Goal: Download file/media

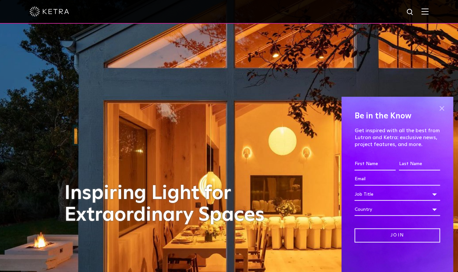
click at [443, 109] on span at bounding box center [442, 108] width 10 height 10
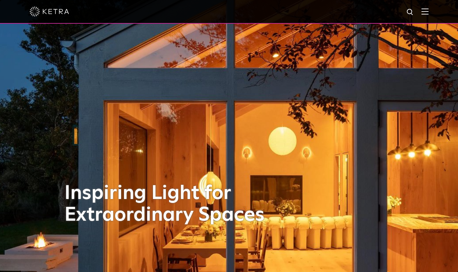
click at [427, 10] on img at bounding box center [425, 11] width 7 height 6
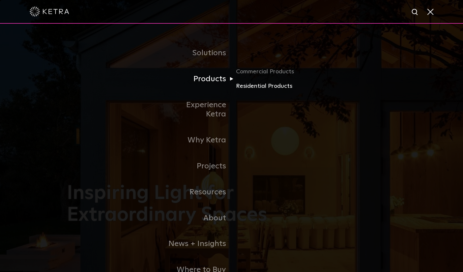
click at [248, 88] on link "Residential Products" at bounding box center [266, 87] width 63 height 10
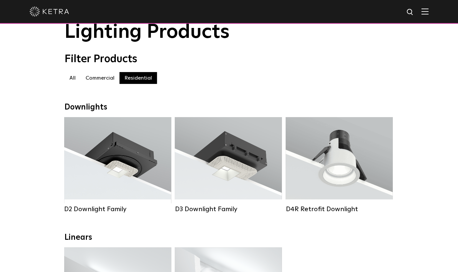
scroll to position [93, 0]
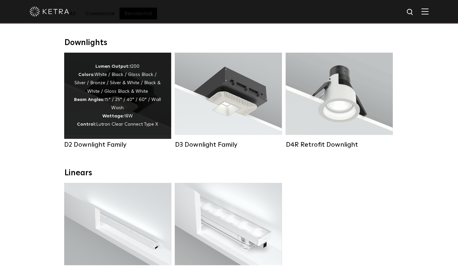
click at [76, 144] on div "D2 Downlight Family" at bounding box center [117, 145] width 107 height 8
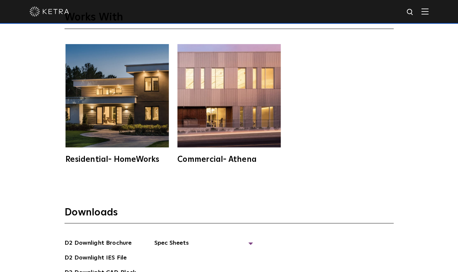
scroll to position [1777, 0]
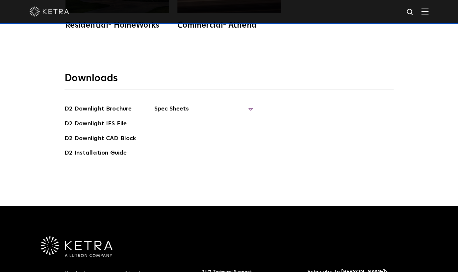
click at [161, 104] on span "Spec Sheets" at bounding box center [203, 111] width 99 height 14
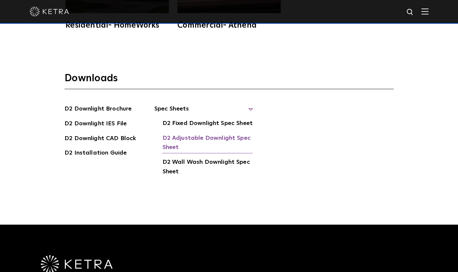
click at [193, 134] on link "D2 Adjustable Downlight Spec Sheet" at bounding box center [207, 144] width 91 height 20
